Goal: Task Accomplishment & Management: Use online tool/utility

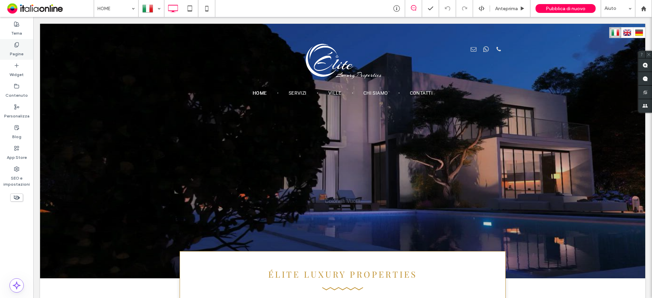
click at [16, 49] on label "Pagine" at bounding box center [17, 53] width 14 height 10
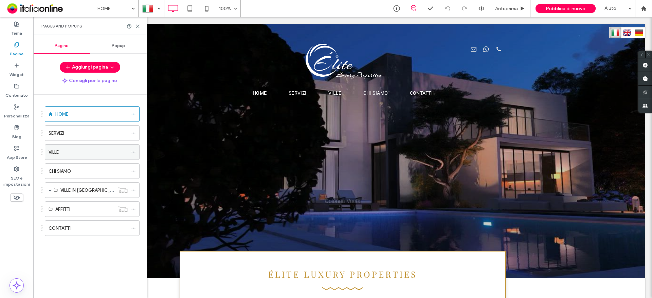
click at [70, 153] on div "VILLE" at bounding box center [88, 152] width 79 height 7
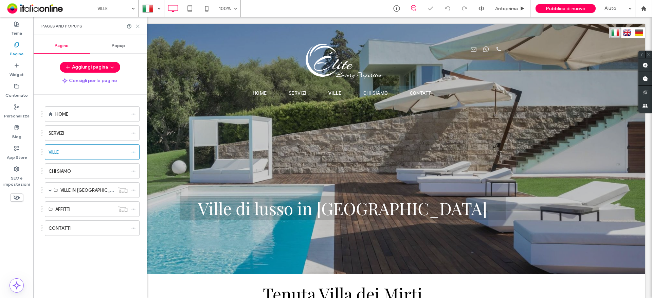
click at [136, 25] on icon at bounding box center [137, 26] width 5 height 5
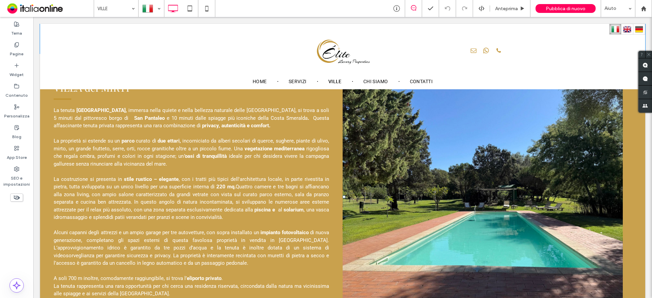
scroll to position [272, 0]
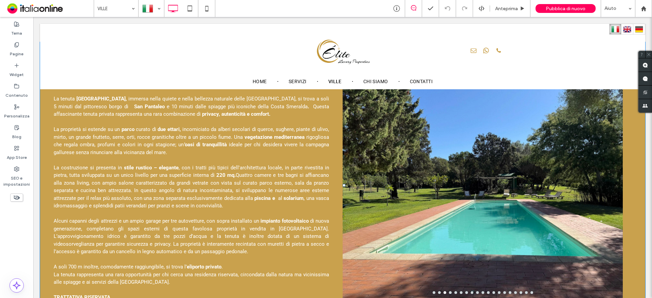
click at [413, 141] on div at bounding box center [483, 189] width 280 height 201
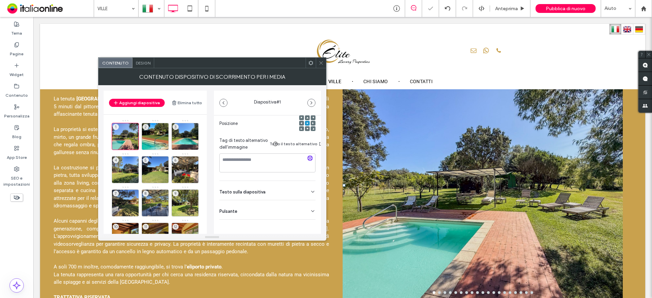
scroll to position [112, 0]
click at [145, 58] on div "Design" at bounding box center [143, 63] width 22 height 10
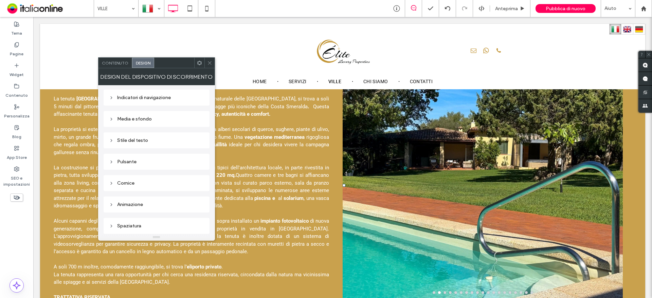
scroll to position [47, 0]
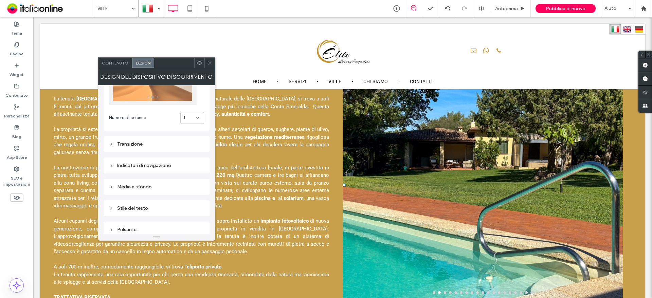
click at [144, 143] on div "Transizione" at bounding box center [156, 144] width 95 height 6
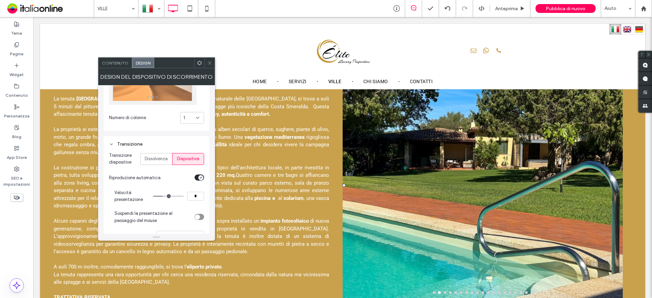
scroll to position [81, 0]
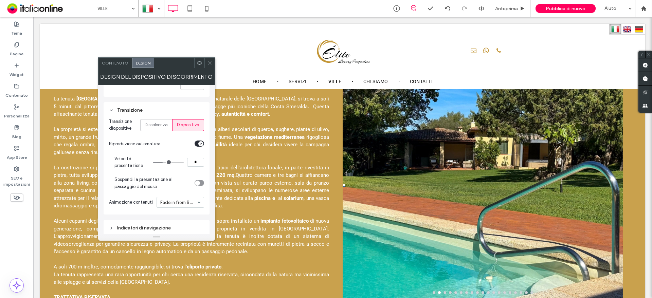
click at [198, 143] on div "toggle" at bounding box center [200, 144] width 10 height 6
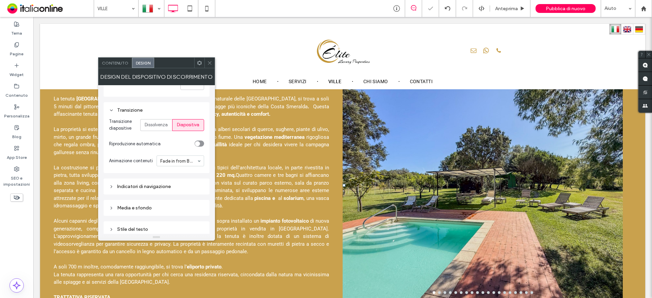
click at [212, 62] on icon at bounding box center [209, 62] width 5 height 5
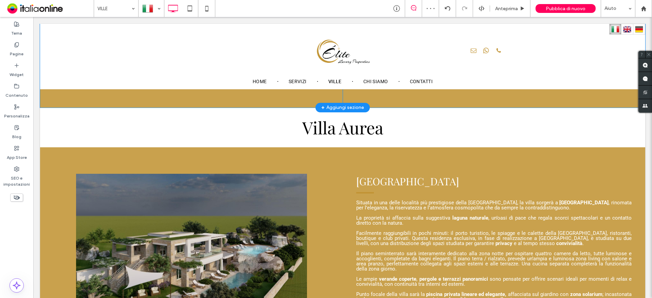
scroll to position [611, 0]
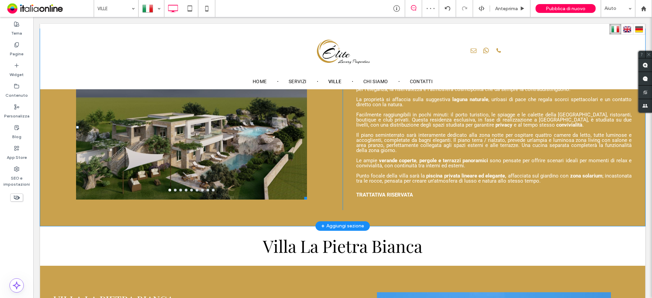
click at [245, 128] on div at bounding box center [191, 127] width 231 height 144
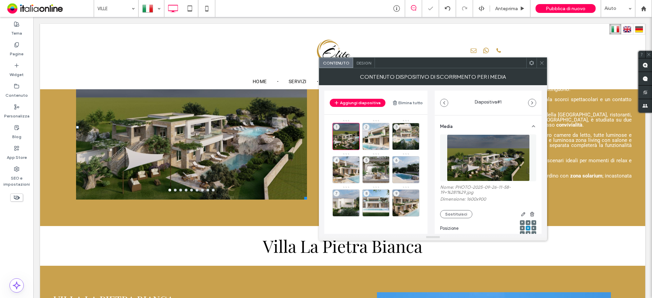
drag, startPoint x: 465, startPoint y: 135, endPoint x: 361, endPoint y: 63, distance: 126.3
click at [361, 63] on span "Design" at bounding box center [363, 62] width 15 height 5
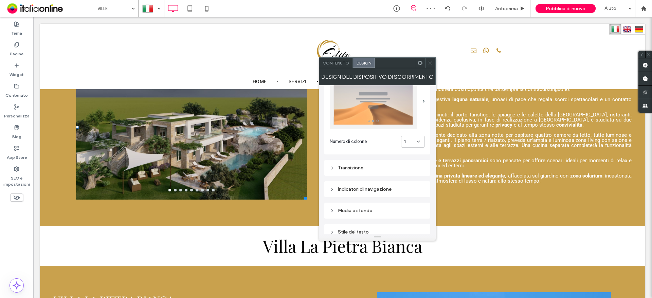
scroll to position [102, 0]
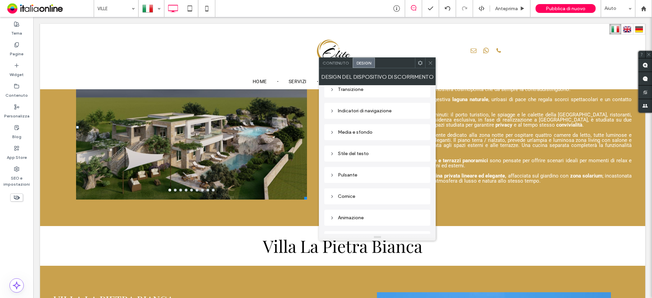
click at [389, 93] on div "Transizione" at bounding box center [377, 89] width 95 height 9
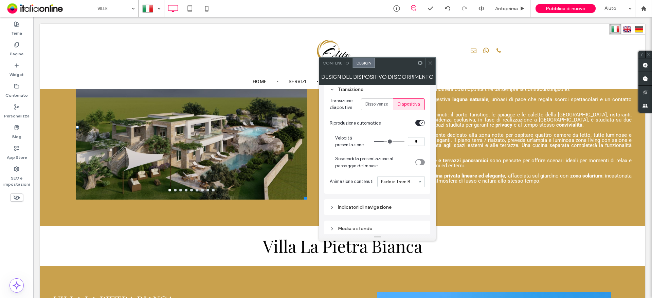
click at [421, 123] on icon "toggle" at bounding box center [422, 122] width 2 height 1
click at [431, 66] on span at bounding box center [430, 63] width 5 height 10
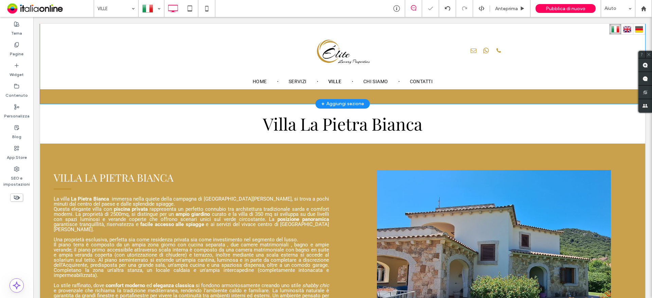
scroll to position [747, 0]
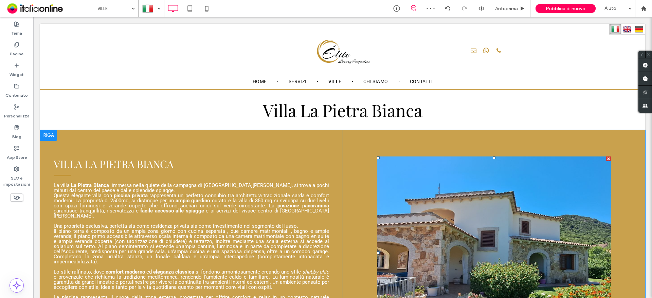
click at [451, 186] on div at bounding box center [494, 253] width 234 height 193
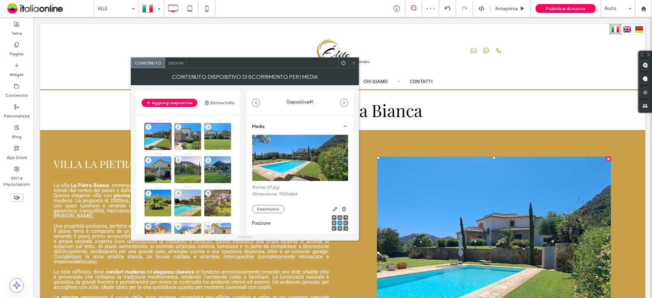
click at [174, 61] on span "Design" at bounding box center [175, 62] width 15 height 5
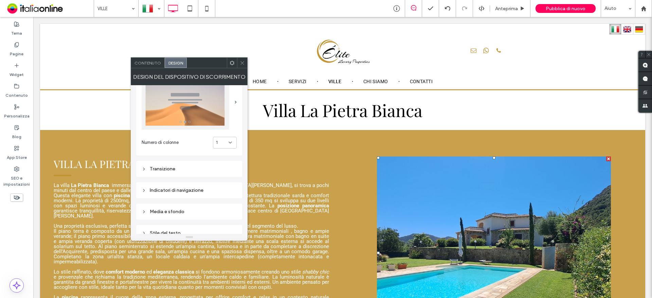
scroll to position [68, 0]
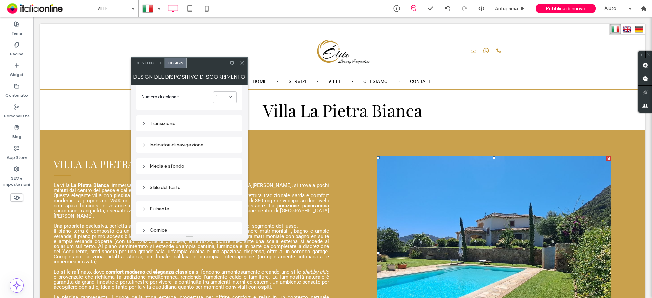
click at [195, 123] on div "Transizione" at bounding box center [189, 124] width 95 height 6
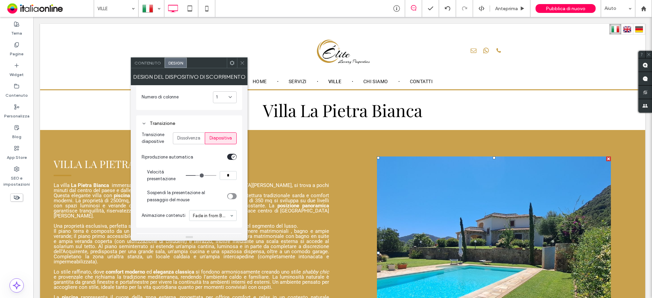
click at [231, 157] on div "toggle" at bounding box center [232, 157] width 10 height 6
click at [241, 62] on icon at bounding box center [242, 62] width 5 height 5
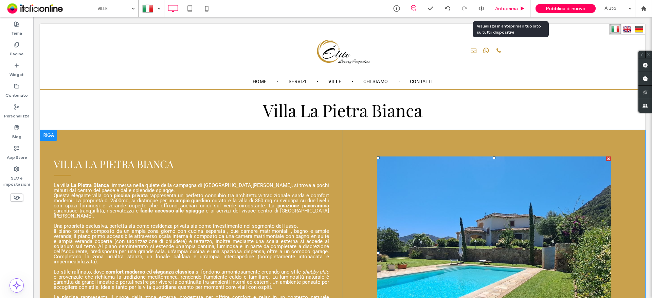
click at [508, 6] on span "Anteprima" at bounding box center [506, 9] width 23 height 6
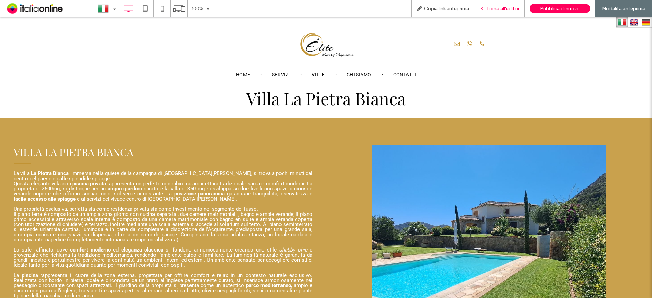
click at [508, 6] on span "Torna all'editor" at bounding box center [502, 9] width 33 height 6
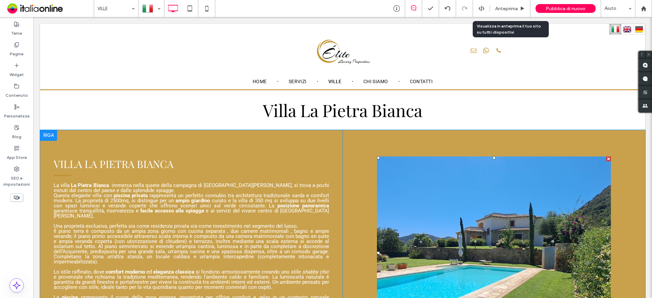
click at [508, 6] on span "Anteprima" at bounding box center [506, 9] width 23 height 6
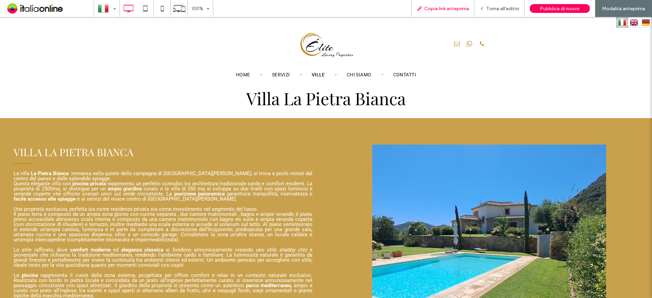
click at [460, 8] on span "Copia link anteprima" at bounding box center [446, 9] width 45 height 6
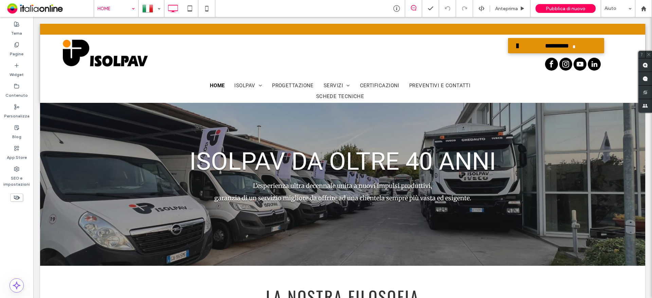
drag, startPoint x: 18, startPoint y: 50, endPoint x: 104, endPoint y: 1, distance: 98.1
click at [18, 50] on label "Pagine" at bounding box center [17, 53] width 14 height 10
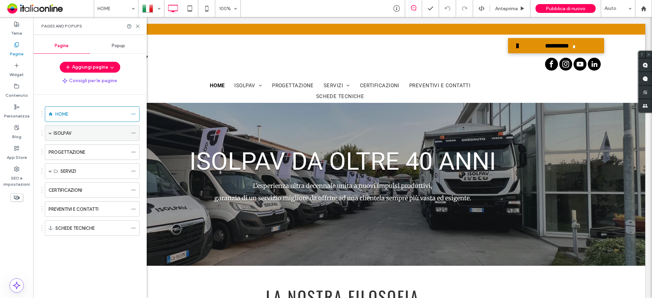
click at [51, 130] on span at bounding box center [50, 133] width 3 height 15
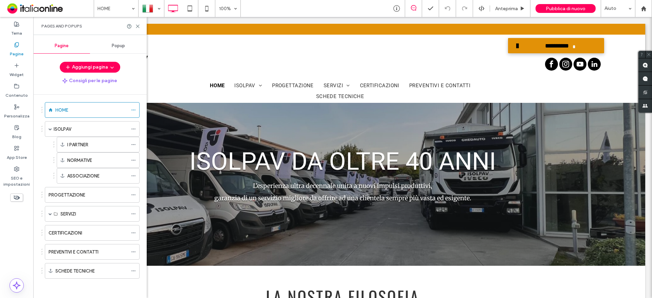
scroll to position [5, 0]
click at [50, 213] on span at bounding box center [50, 212] width 3 height 3
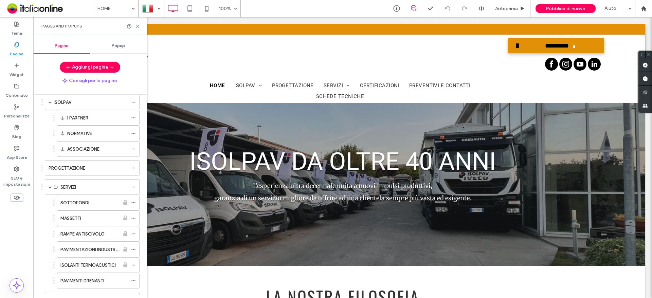
scroll to position [0, 0]
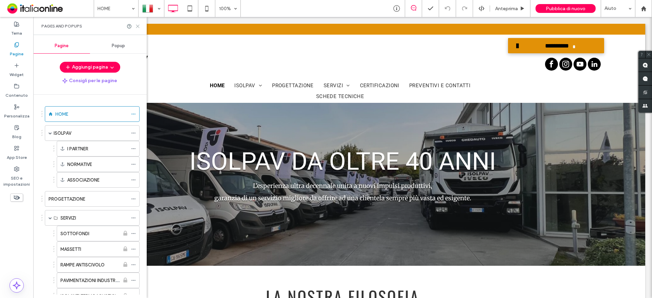
click at [137, 26] on use at bounding box center [137, 26] width 3 height 3
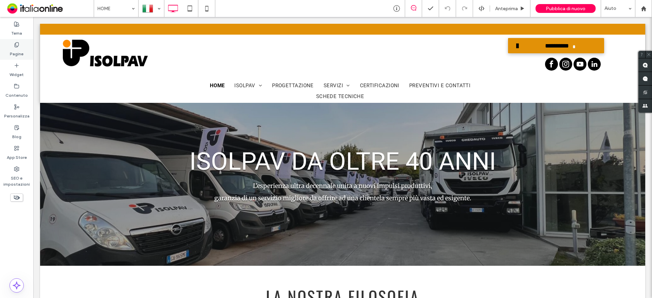
click at [15, 53] on label "Pagine" at bounding box center [17, 53] width 14 height 10
